Goal: Check status: Check status

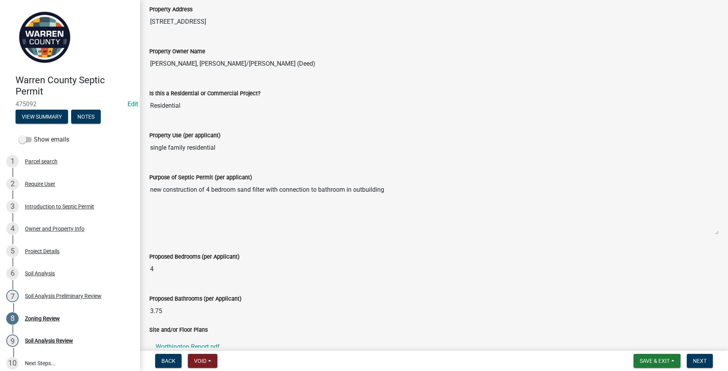
scroll to position [36, 0]
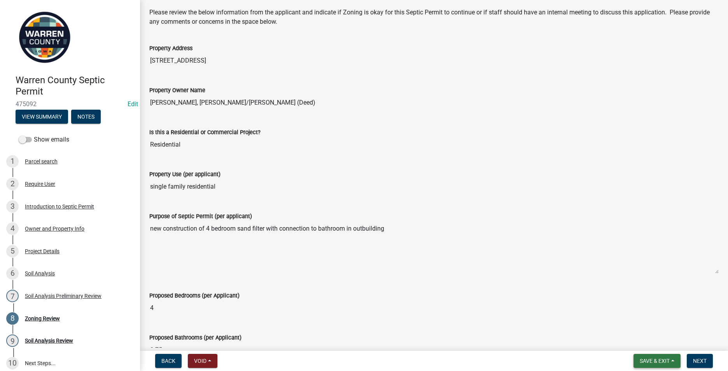
drag, startPoint x: 642, startPoint y: 361, endPoint x: 626, endPoint y: 358, distance: 16.2
click at [642, 361] on span "Save & Exit" at bounding box center [654, 361] width 30 height 6
click at [639, 341] on button "Save & Exit" at bounding box center [649, 340] width 62 height 19
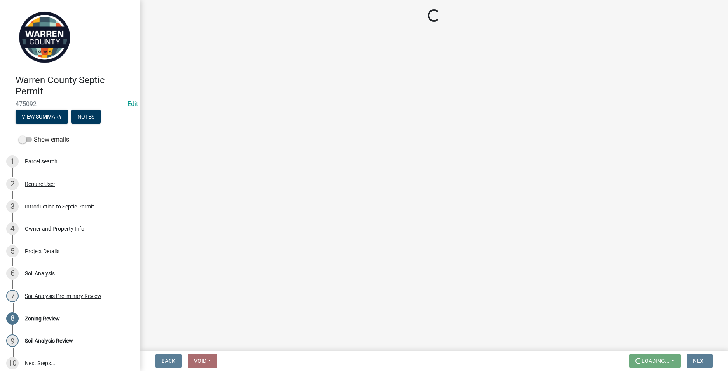
scroll to position [0, 0]
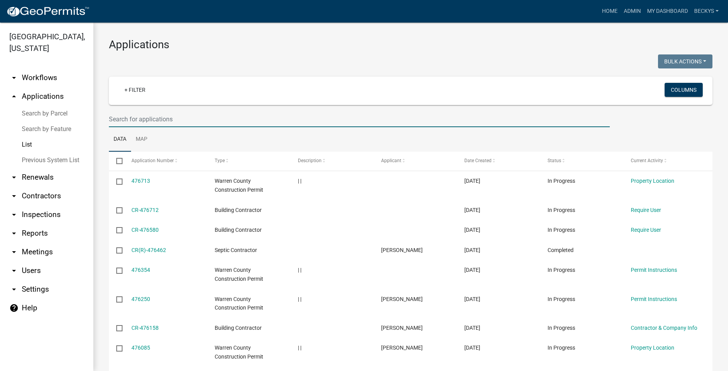
click at [119, 119] on input "text" at bounding box center [359, 119] width 501 height 16
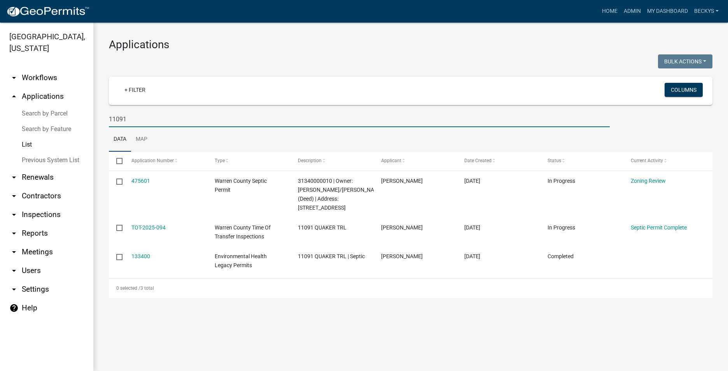
type input "11091"
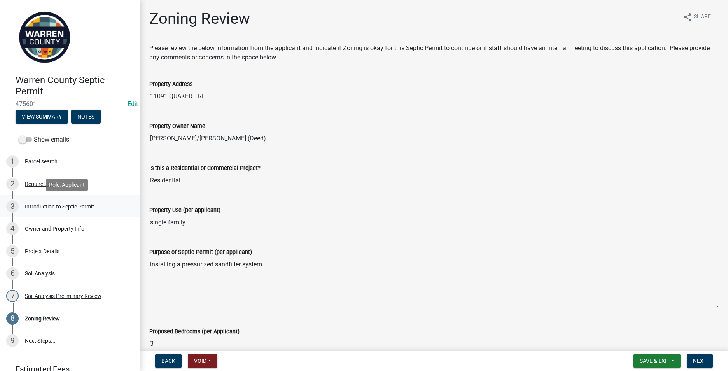
click at [57, 208] on div "Introduction to Septic Permit" at bounding box center [59, 206] width 69 height 5
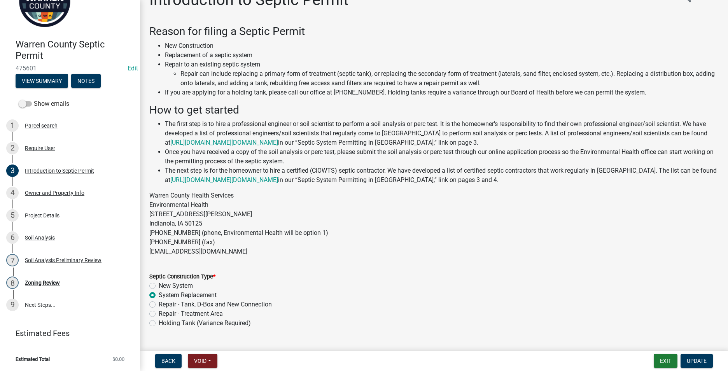
scroll to position [36, 0]
